Goal: Transaction & Acquisition: Purchase product/service

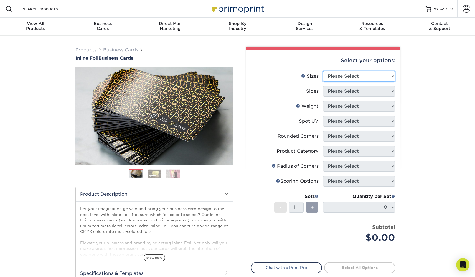
click at [338, 78] on select "Please Select 1.5" x 3.5" - Mini 1.75" x 3.5" - Mini 2" x 2" - Square 2" x 3" -…" at bounding box center [359, 76] width 72 height 11
select select "2.00x3.50"
click at [323, 71] on select "Please Select 1.5" x 3.5" - Mini 1.75" x 3.5" - Mini 2" x 2" - Square 2" x 3" -…" at bounding box center [359, 76] width 72 height 11
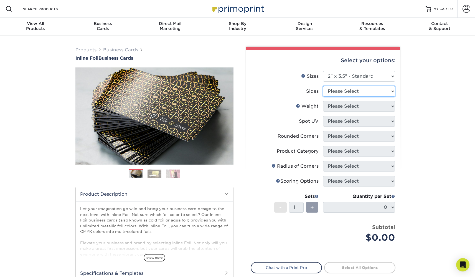
click at [341, 93] on select "Please Select Print Both Sides - Foil Back Only Print Both Sides - Foil Both Si…" at bounding box center [359, 91] width 72 height 11
select select "e9e9dfb3-fba1-4d60-972c-fd9ca5904d33"
click at [323, 86] on select "Please Select Print Both Sides - Foil Back Only Print Both Sides - Foil Both Si…" at bounding box center [359, 91] width 72 height 11
click at [336, 106] on select "Please Select 16PT" at bounding box center [359, 106] width 72 height 11
select select "16PT"
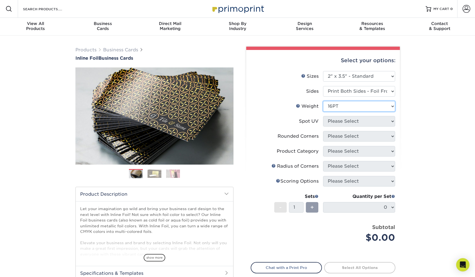
click at [323, 101] on select "Please Select 16PT" at bounding box center [359, 106] width 72 height 11
click at [335, 121] on select "Please Select No Spot UV Front and Back (Both Sides) Front Only Back Only" at bounding box center [359, 121] width 72 height 11
click at [323, 116] on select "Please Select No Spot UV Front and Back (Both Sides) Front Only Back Only" at bounding box center [359, 121] width 72 height 11
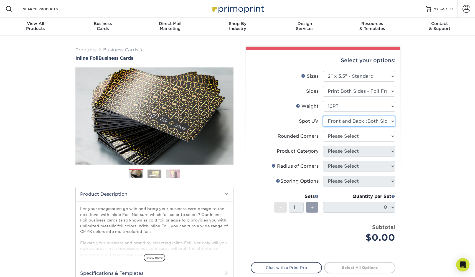
click at [334, 120] on select "Please Select No Spot UV Front and Back (Both Sides) Front Only Back Only" at bounding box center [359, 121] width 72 height 11
select select "3"
click at [323, 116] on select "Please Select No Spot UV Front and Back (Both Sides) Front Only Back Only" at bounding box center [359, 121] width 72 height 11
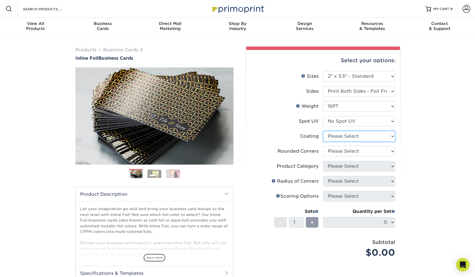
click at [337, 137] on select at bounding box center [359, 136] width 72 height 11
select select "3e7618de-abca-4bda-9f97-8b9129e913d8"
click at [323, 131] on select at bounding box center [359, 136] width 72 height 11
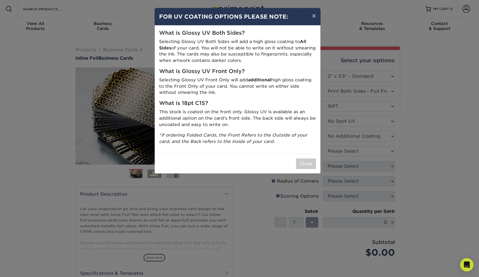
drag, startPoint x: 257, startPoint y: 42, endPoint x: 258, endPoint y: 62, distance: 20.6
click at [258, 62] on p "Selecting Glossy UV Both Sides will add a high gloss coating to All Sides of yo…" at bounding box center [237, 51] width 157 height 25
drag, startPoint x: 258, startPoint y: 48, endPoint x: 258, endPoint y: 59, distance: 10.8
click at [258, 59] on p "Selecting Glossy UV Both Sides will add a high gloss coating to All Sides of yo…" at bounding box center [237, 51] width 157 height 25
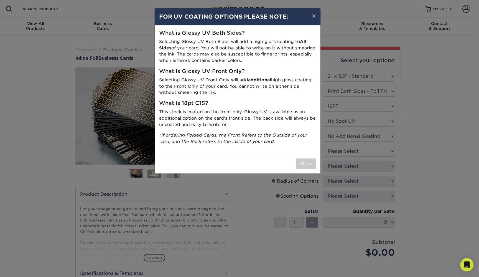
click at [258, 59] on p "Selecting Glossy UV Both Sides will add a high gloss coating to All Sides of yo…" at bounding box center [237, 51] width 157 height 25
click at [301, 160] on button "Close" at bounding box center [306, 163] width 20 height 11
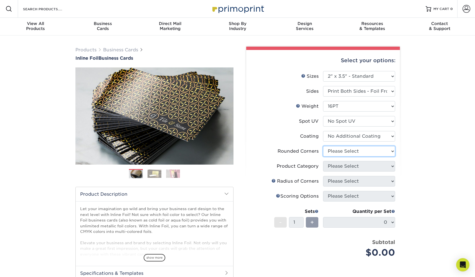
click at [331, 149] on select "Please Select Yes - Round 2 Corners Yes - Round 4 Corners No" at bounding box center [359, 151] width 72 height 11
select select "7672df9e-0e0a-464d-8e1f-920c575e4da3"
click at [323, 146] on select "Please Select Yes - Round 2 Corners Yes - Round 4 Corners No" at bounding box center [359, 151] width 72 height 11
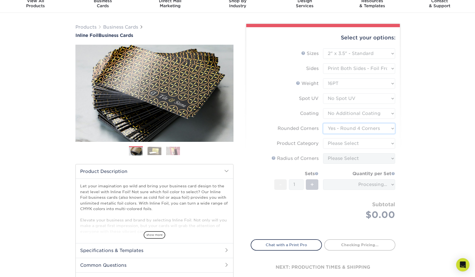
scroll to position [29, 0]
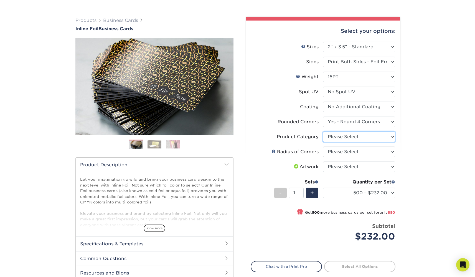
click at [334, 137] on select "Please Select Business Cards" at bounding box center [359, 136] width 72 height 11
select select "3b5148f1-0588-4f88-a218-97bcfdce65c1"
click at [323, 131] on select "Please Select Business Cards" at bounding box center [359, 136] width 72 height 11
click at [338, 153] on select "Please Select Rounded 1/8" Rounded 1/4"" at bounding box center [359, 151] width 72 height 11
select select "479fbfe7-6a0c-4895-8c9a-81739b7486c9"
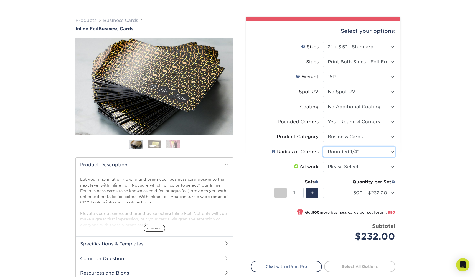
click at [323, 146] on select "Please Select Rounded 1/8" Rounded 1/4"" at bounding box center [359, 151] width 72 height 11
click at [337, 165] on select "Please Select I will upload files I need a design - $100" at bounding box center [359, 166] width 72 height 11
select select "upload"
click at [323, 161] on select "Please Select I will upload files I need a design - $100" at bounding box center [359, 166] width 72 height 11
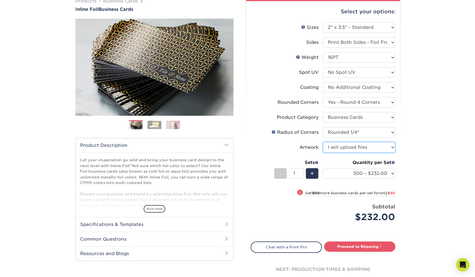
scroll to position [42, 0]
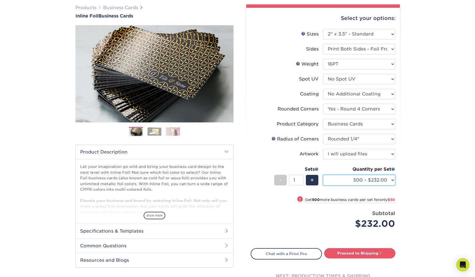
click at [332, 180] on select "500 – $232.00 1000 – $282.00 2500 – $580.00 5000 – $850.00" at bounding box center [359, 180] width 72 height 11
click at [332, 166] on div "Quantity per Set" at bounding box center [359, 169] width 72 height 7
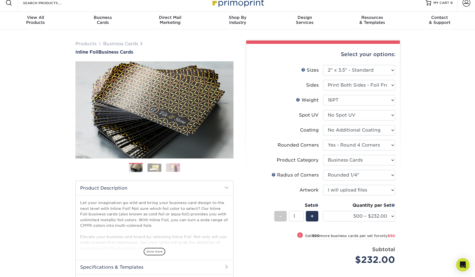
scroll to position [0, 0]
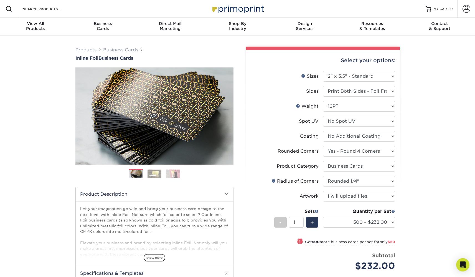
click at [157, 176] on img at bounding box center [155, 173] width 14 height 9
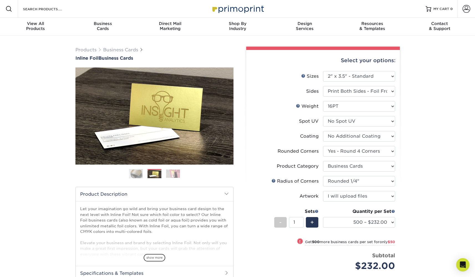
click at [166, 173] on ol at bounding box center [154, 175] width 158 height 13
click at [171, 170] on img at bounding box center [173, 173] width 14 height 9
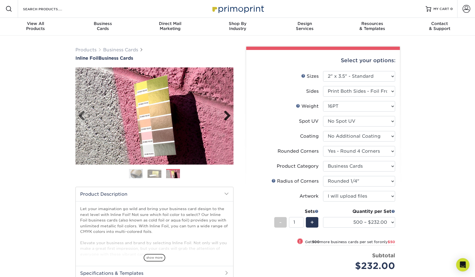
click at [228, 115] on link "Next" at bounding box center [225, 115] width 11 height 11
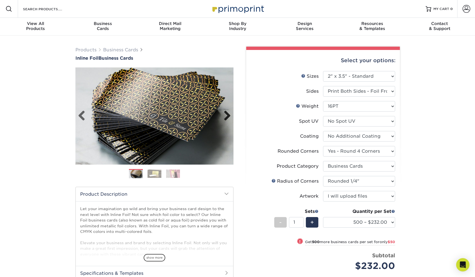
click at [228, 115] on link "Next" at bounding box center [225, 115] width 11 height 11
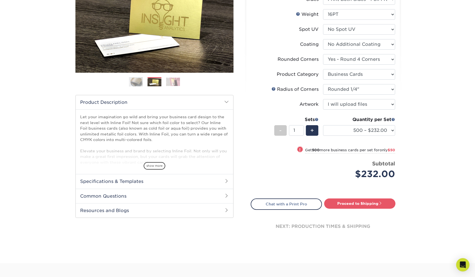
scroll to position [102, 0]
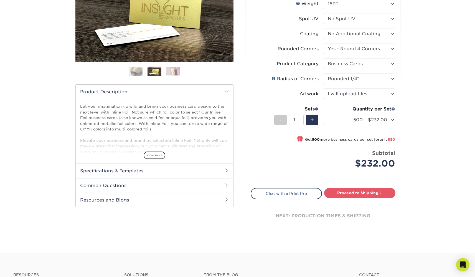
click at [175, 169] on h2 "Specifications & Templates" at bounding box center [155, 170] width 158 height 14
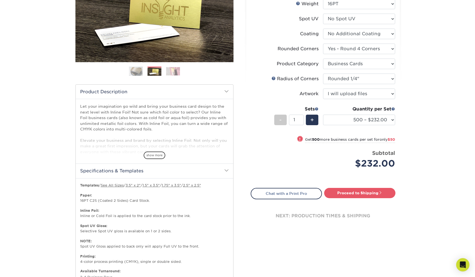
click at [175, 169] on h2 "Specifications & Templates" at bounding box center [155, 170] width 158 height 14
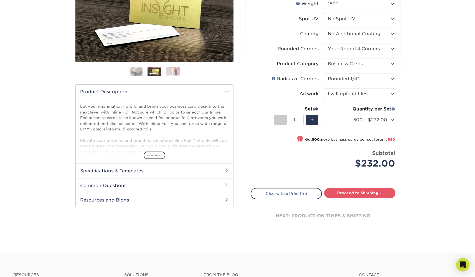
click at [175, 169] on h2 "Specifications & Templates" at bounding box center [155, 170] width 158 height 14
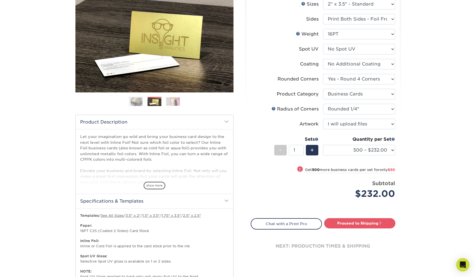
scroll to position [0, 0]
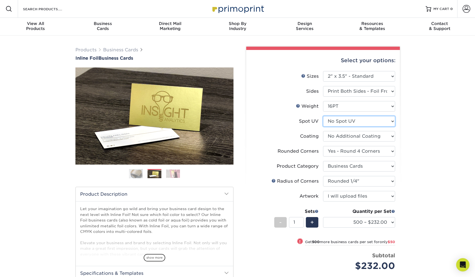
click at [334, 121] on select "Please Select No Spot UV Front and Back (Both Sides) Front Only Back Only" at bounding box center [359, 121] width 72 height 11
select select "0"
click at [323, 116] on select "Please Select No Spot UV Front and Back (Both Sides) Front Only Back Only" at bounding box center [359, 121] width 72 height 11
select select "-1"
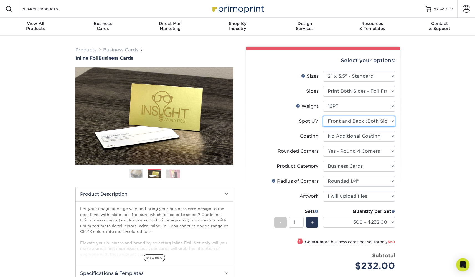
select select "-1"
select select
select select "-1"
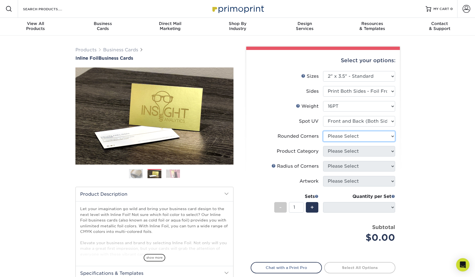
click at [335, 134] on select "Please Select Yes - Round 2 Corners Yes - Round 4 Corners No" at bounding box center [359, 136] width 72 height 11
select select "7672df9e-0e0a-464d-8e1f-920c575e4da3"
click at [323, 131] on select "Please Select Yes - Round 2 Corners Yes - Round 4 Corners No" at bounding box center [359, 136] width 72 height 11
select select "-1"
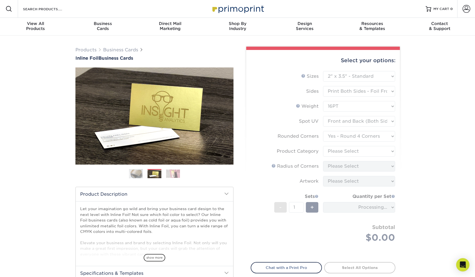
click at [337, 122] on form "Sizes Help Sizes Please Select 1.5" x 3.5" - Mini 1.75" x 3.5" - Mini 2" x 2" -…" at bounding box center [323, 163] width 145 height 184
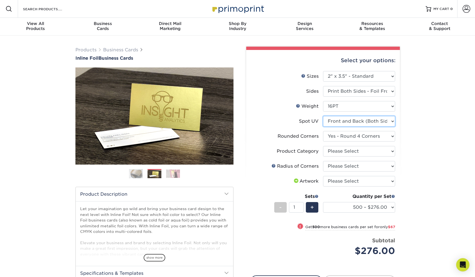
click at [337, 121] on select "Please Select No Spot UV Front and Back (Both Sides) Front Only Back Only" at bounding box center [359, 121] width 72 height 11
select select "1"
click at [323, 116] on select "Please Select No Spot UV Front and Back (Both Sides) Front Only Back Only" at bounding box center [359, 121] width 72 height 11
select select "-1"
select select
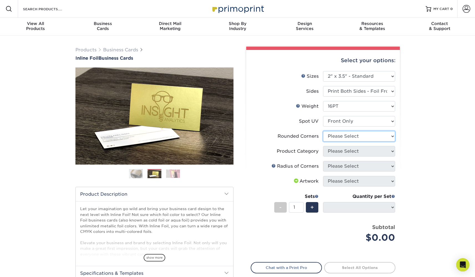
click at [337, 136] on select "Please Select Yes - Round 2 Corners Yes - Round 4 Corners No" at bounding box center [359, 136] width 72 height 11
select select "7672df9e-0e0a-464d-8e1f-920c575e4da3"
click at [323, 131] on select "Please Select Yes - Round 2 Corners Yes - Round 4 Corners No" at bounding box center [359, 136] width 72 height 11
select select "-1"
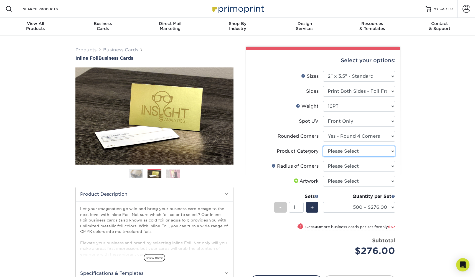
click at [338, 151] on select "Please Select Business Cards" at bounding box center [359, 151] width 72 height 11
select select "3b5148f1-0588-4f88-a218-97bcfdce65c1"
click at [323, 146] on select "Please Select Business Cards" at bounding box center [359, 151] width 72 height 11
click at [337, 168] on select "Please Select Rounded 1/8" Rounded 1/4"" at bounding box center [359, 166] width 72 height 11
select select "479fbfe7-6a0c-4895-8c9a-81739b7486c9"
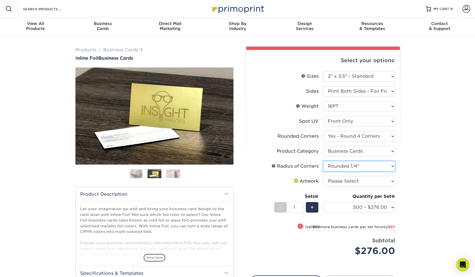
click at [323, 161] on select "Please Select Rounded 1/8" Rounded 1/4"" at bounding box center [359, 166] width 72 height 11
click at [337, 180] on select "Please Select I will upload files I need a design - $100" at bounding box center [359, 181] width 72 height 11
select select "upload"
click at [323, 176] on select "Please Select I will upload files I need a design - $100" at bounding box center [359, 181] width 72 height 11
click at [291, 166] on div "Radius of Corners" at bounding box center [295, 166] width 47 height 7
